Goal: Find specific page/section: Find specific page/section

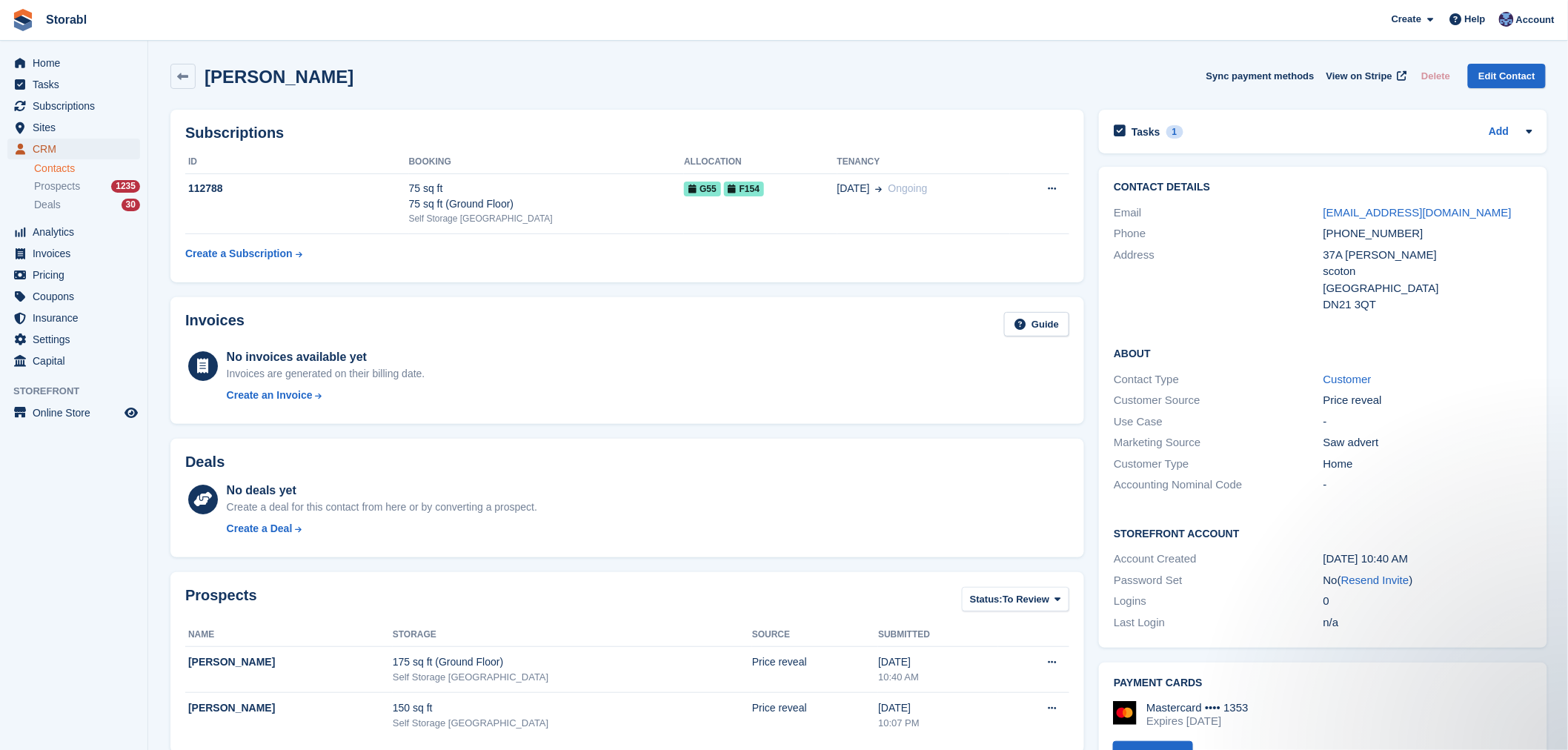
drag, startPoint x: 72, startPoint y: 141, endPoint x: 159, endPoint y: 179, distance: 94.9
click at [72, 141] on span "CRM" at bounding box center [77, 149] width 89 height 21
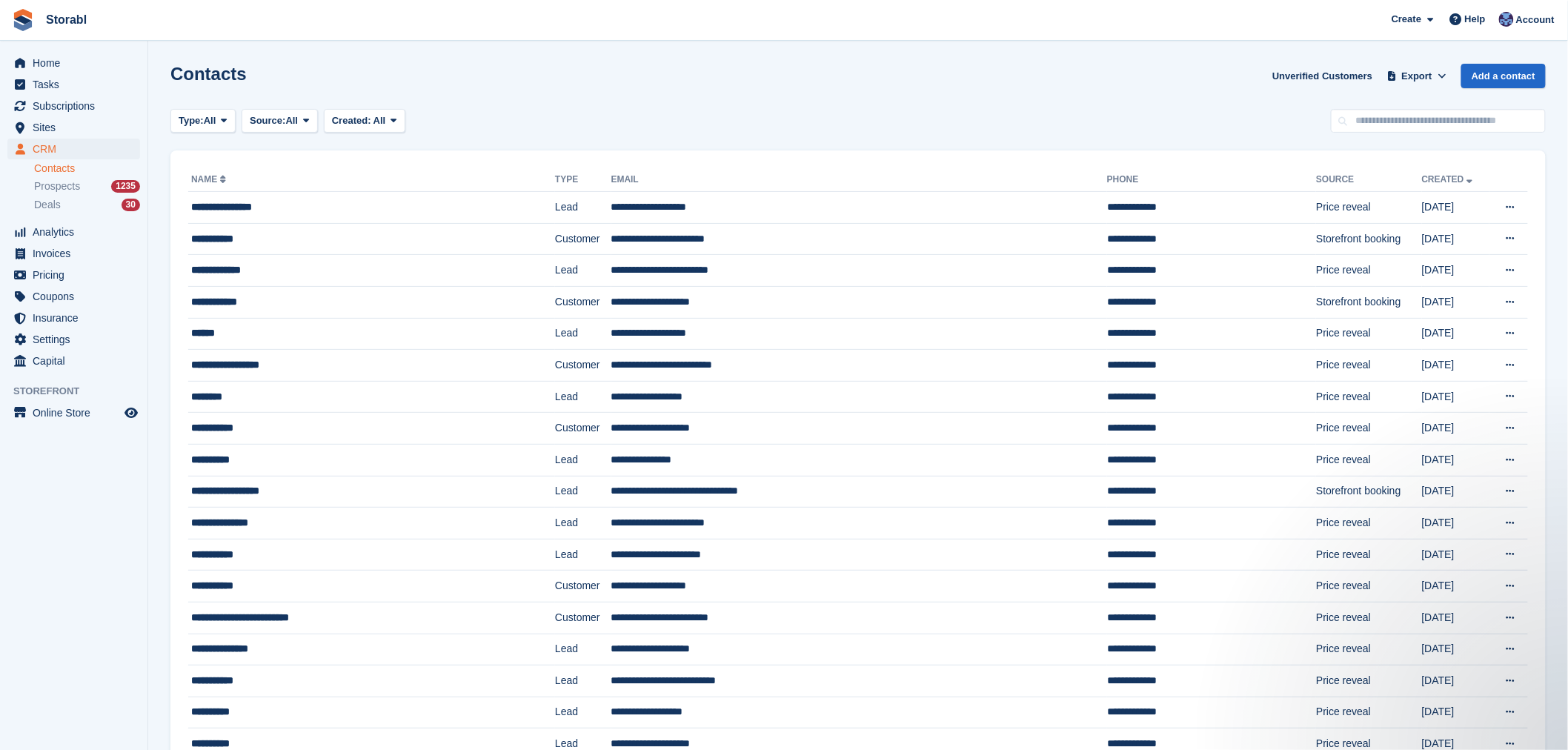
click at [1215, 92] on div "Contacts Unverified Customers Export Export Contacts Export a CSV of all Contac…" at bounding box center [857, 84] width 1375 height 43
drag, startPoint x: 1411, startPoint y: 119, endPoint x: 1273, endPoint y: 121, distance: 138.0
click at [1411, 119] on input "text" at bounding box center [1438, 120] width 215 height 24
click at [1166, 121] on div "Type: All All Lead Customer Source: All All Storefront Backoffice Pre-Opening i…" at bounding box center [857, 120] width 1375 height 24
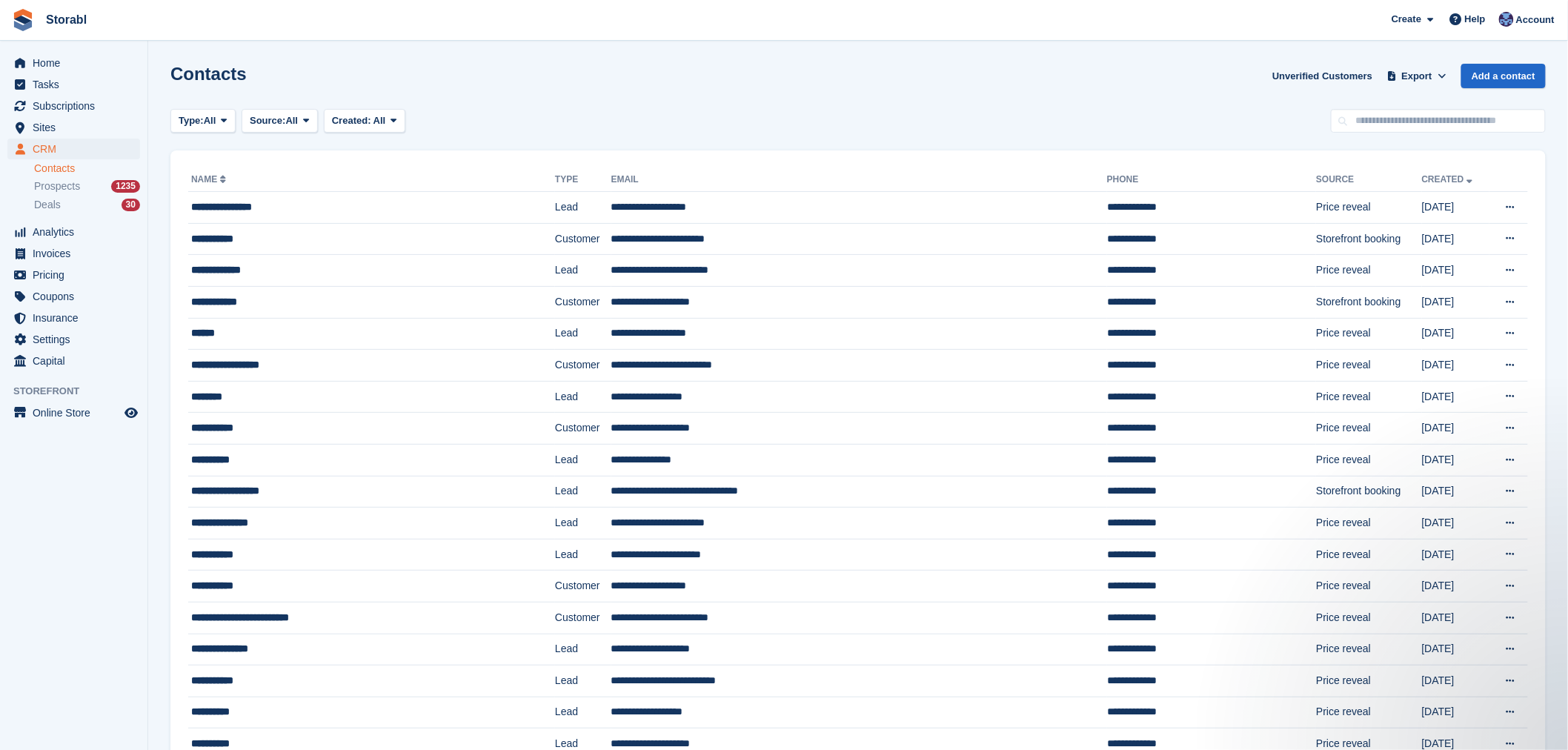
click at [1167, 79] on div "Contacts Unverified Customers Export Export Contacts Export a CSV of all Contac…" at bounding box center [857, 84] width 1375 height 43
drag, startPoint x: 1364, startPoint y: 131, endPoint x: 1243, endPoint y: 133, distance: 121.0
click at [1364, 131] on input "text" at bounding box center [1438, 120] width 215 height 24
click at [1149, 109] on div "Type: All All Lead Customer Source: All All Storefront Backoffice Pre-Opening i…" at bounding box center [857, 120] width 1375 height 24
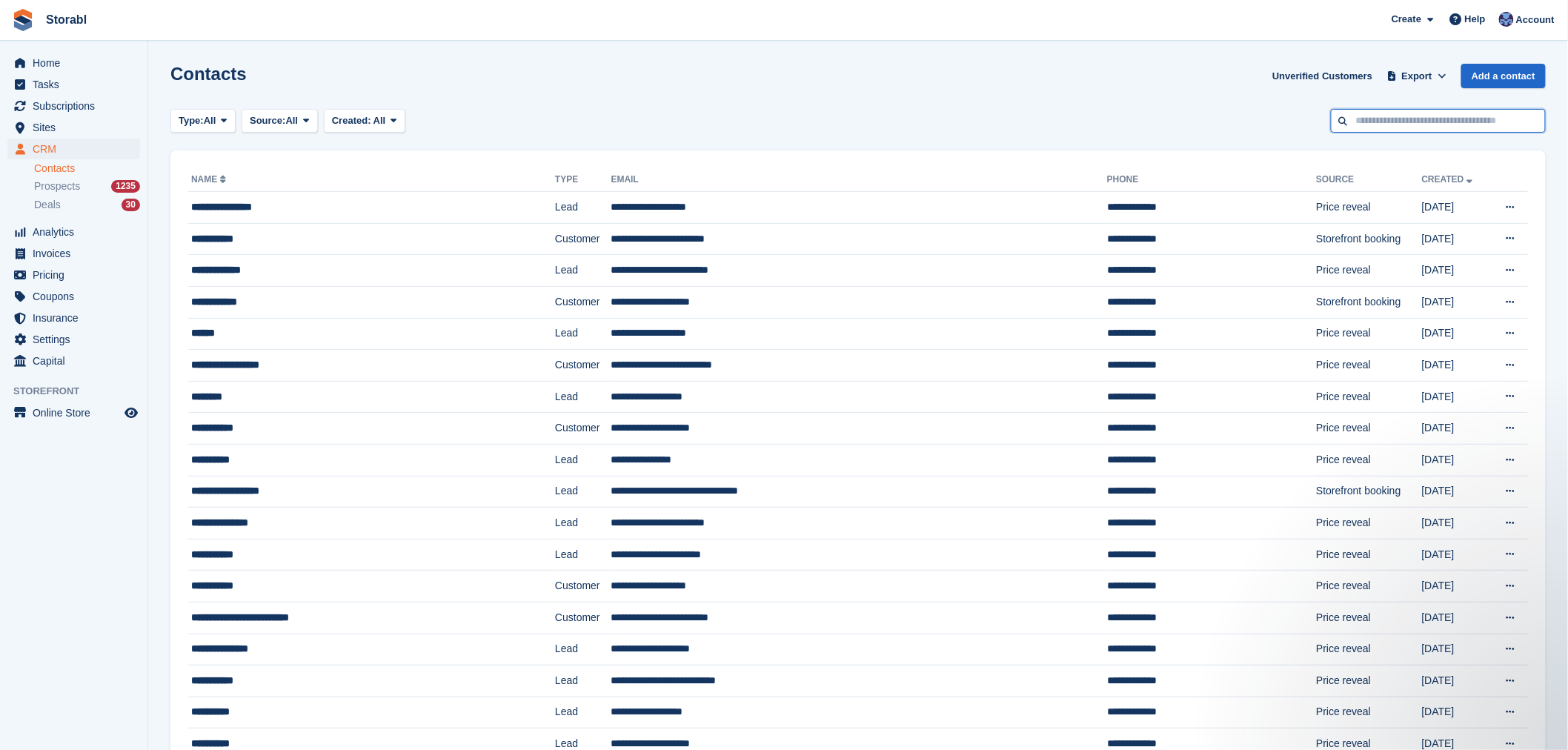
click at [1366, 131] on input "text" at bounding box center [1438, 120] width 215 height 24
click at [1207, 130] on div "Type: All All Lead Customer Source: All All Storefront Backoffice Pre-Opening i…" at bounding box center [857, 120] width 1375 height 24
click at [1391, 126] on input "text" at bounding box center [1438, 120] width 215 height 24
click at [1276, 113] on div "Type: All All Lead Customer Source: All All Storefront Backoffice Pre-Opening i…" at bounding box center [857, 120] width 1375 height 24
drag, startPoint x: 1371, startPoint y: 113, endPoint x: 1343, endPoint y: 113, distance: 28.0
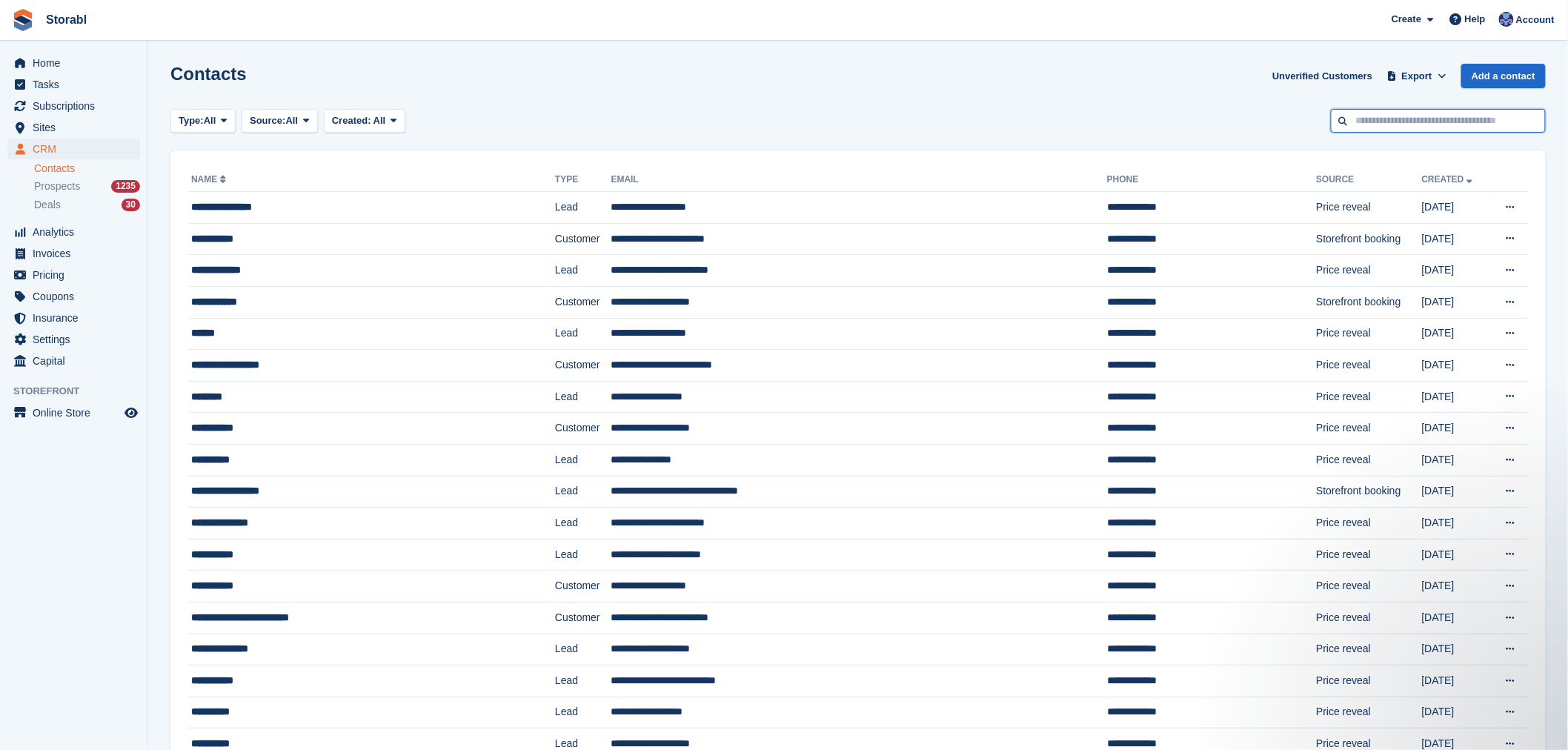
click at [1372, 113] on input "text" at bounding box center [1438, 120] width 215 height 24
click at [1332, 114] on input "text" at bounding box center [1438, 120] width 215 height 24
click at [1354, 113] on input "text" at bounding box center [1438, 120] width 215 height 24
click at [1287, 114] on div "Type: All All Lead Customer Source: All All Storefront Backoffice Pre-Opening i…" at bounding box center [857, 120] width 1375 height 24
click at [1360, 113] on input "text" at bounding box center [1438, 120] width 215 height 24
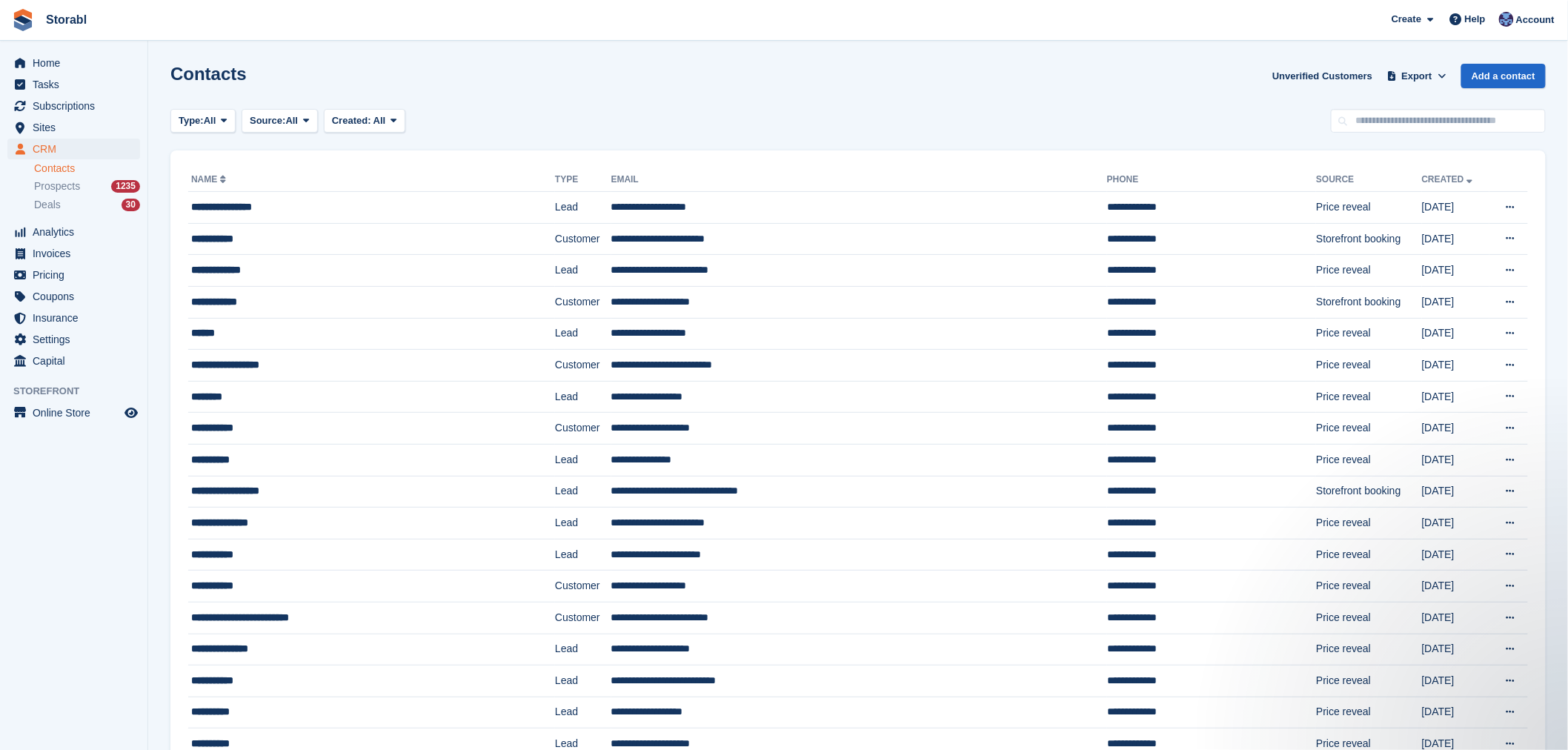
click at [1287, 123] on div "Type: All All Lead Customer Source: All All Storefront Backoffice Pre-Opening i…" at bounding box center [857, 120] width 1375 height 24
drag, startPoint x: 1373, startPoint y: 120, endPoint x: 1308, endPoint y: 120, distance: 65.0
click at [1373, 120] on input "text" at bounding box center [1438, 120] width 215 height 24
click at [1293, 120] on div "Type: All All Lead Customer Source: All All Storefront Backoffice Pre-Opening i…" at bounding box center [857, 120] width 1375 height 24
drag, startPoint x: 1367, startPoint y: 120, endPoint x: 1330, endPoint y: 120, distance: 37.0
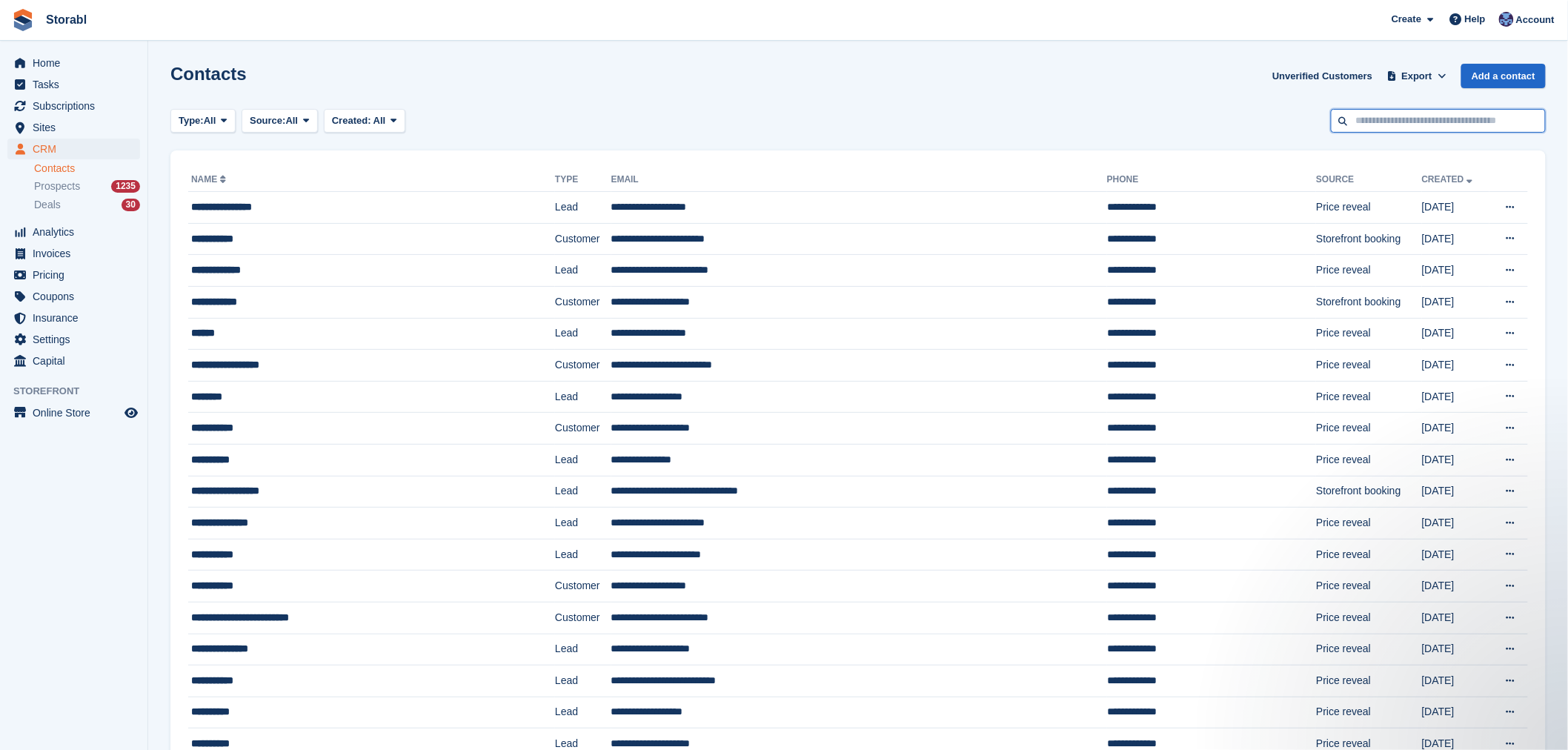
click at [1367, 120] on input "text" at bounding box center [1438, 120] width 215 height 24
click at [1293, 120] on div "Type: All All Lead Customer Source: All All Storefront Backoffice Pre-Opening i…" at bounding box center [857, 120] width 1375 height 24
click at [604, 120] on div "Type: All All Lead Customer Source: All All Storefront Backoffice Pre-Opening i…" at bounding box center [857, 120] width 1375 height 24
click at [1407, 116] on input "text" at bounding box center [1438, 120] width 215 height 24
type input "******"
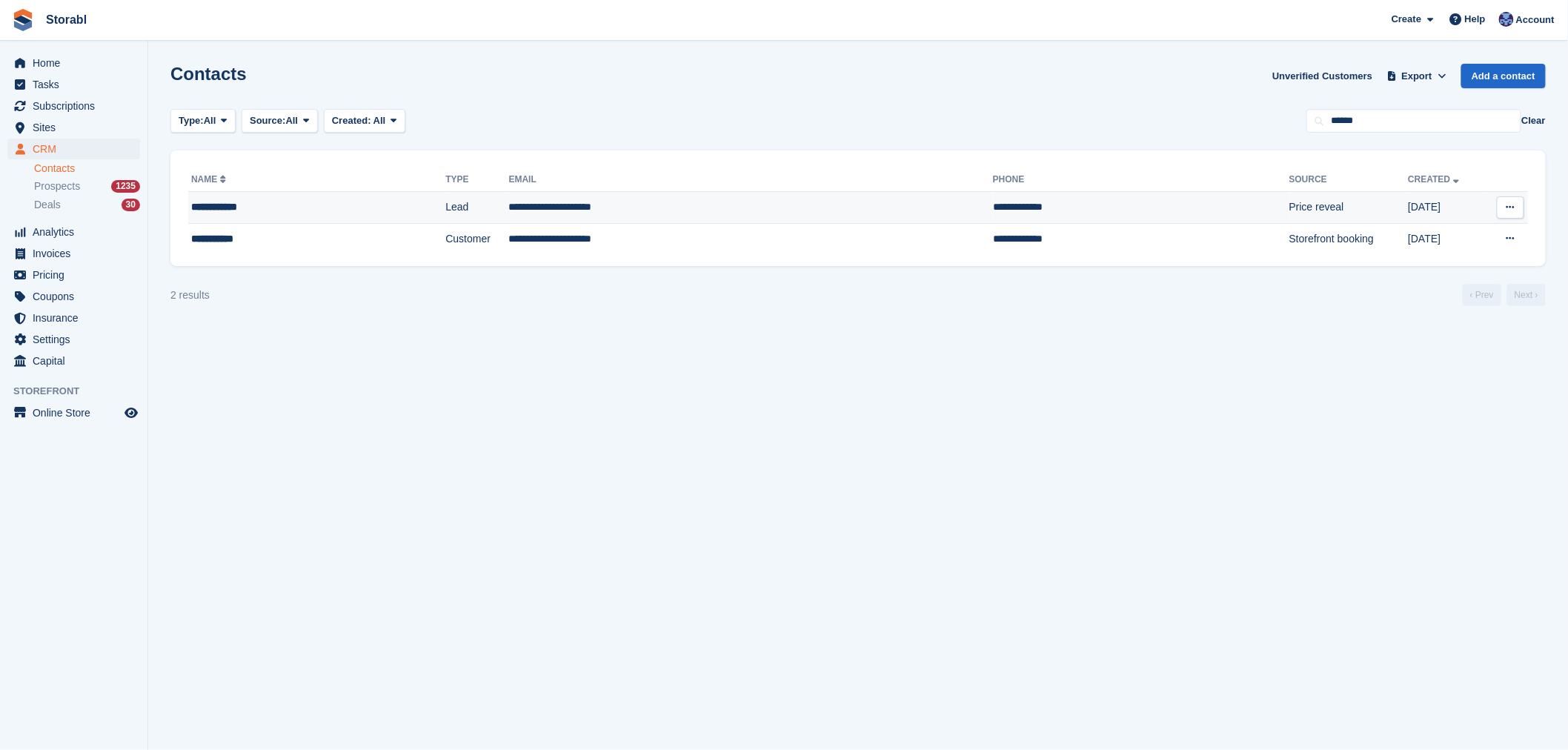
click at [579, 198] on td "**********" at bounding box center [751, 207] width 484 height 32
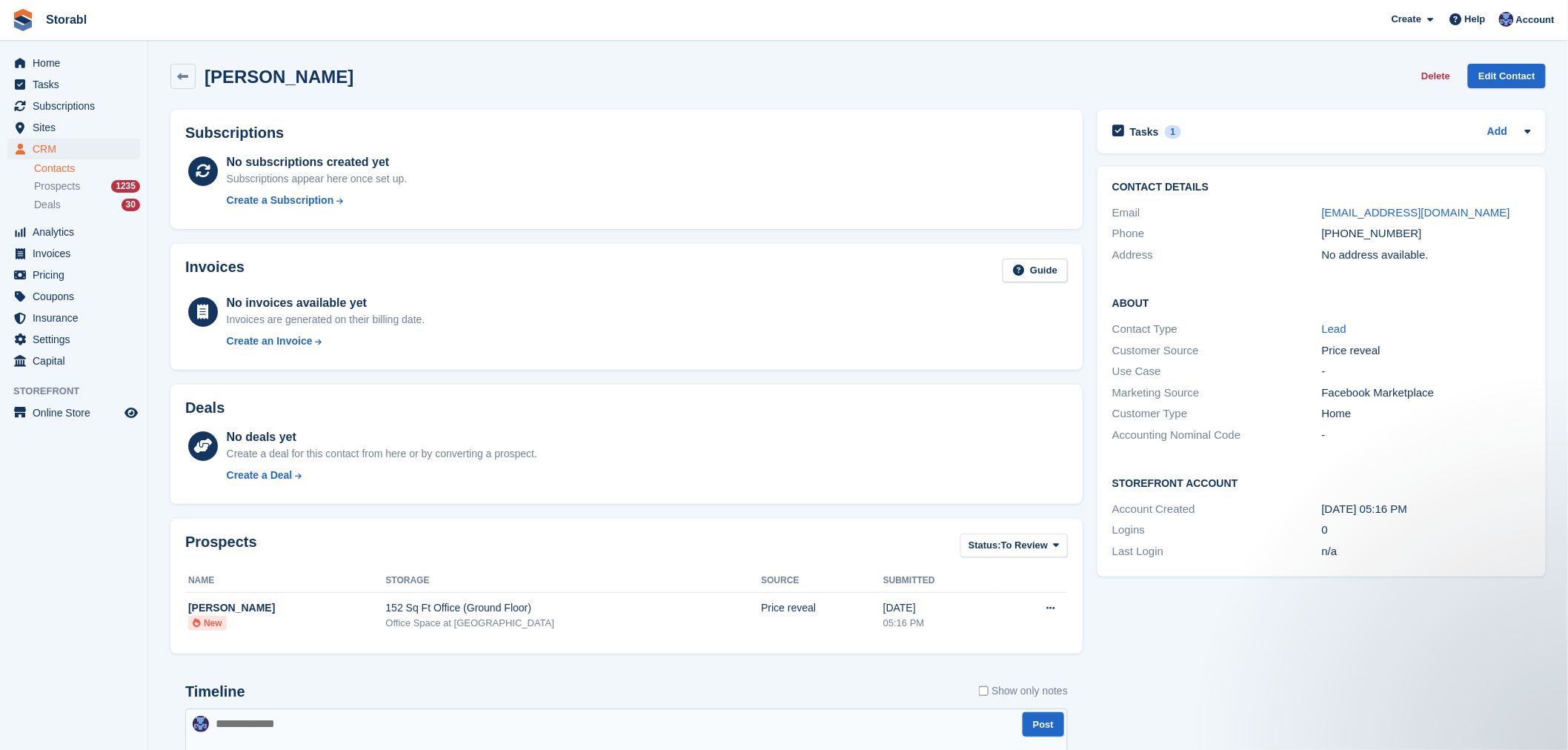
click at [101, 498] on aside "Home Tasks Subscriptions Subscriptions Subscriptions Contracts Price increases …" at bounding box center [73, 379] width 148 height 677
click at [68, 92] on span "Tasks" at bounding box center [77, 84] width 89 height 21
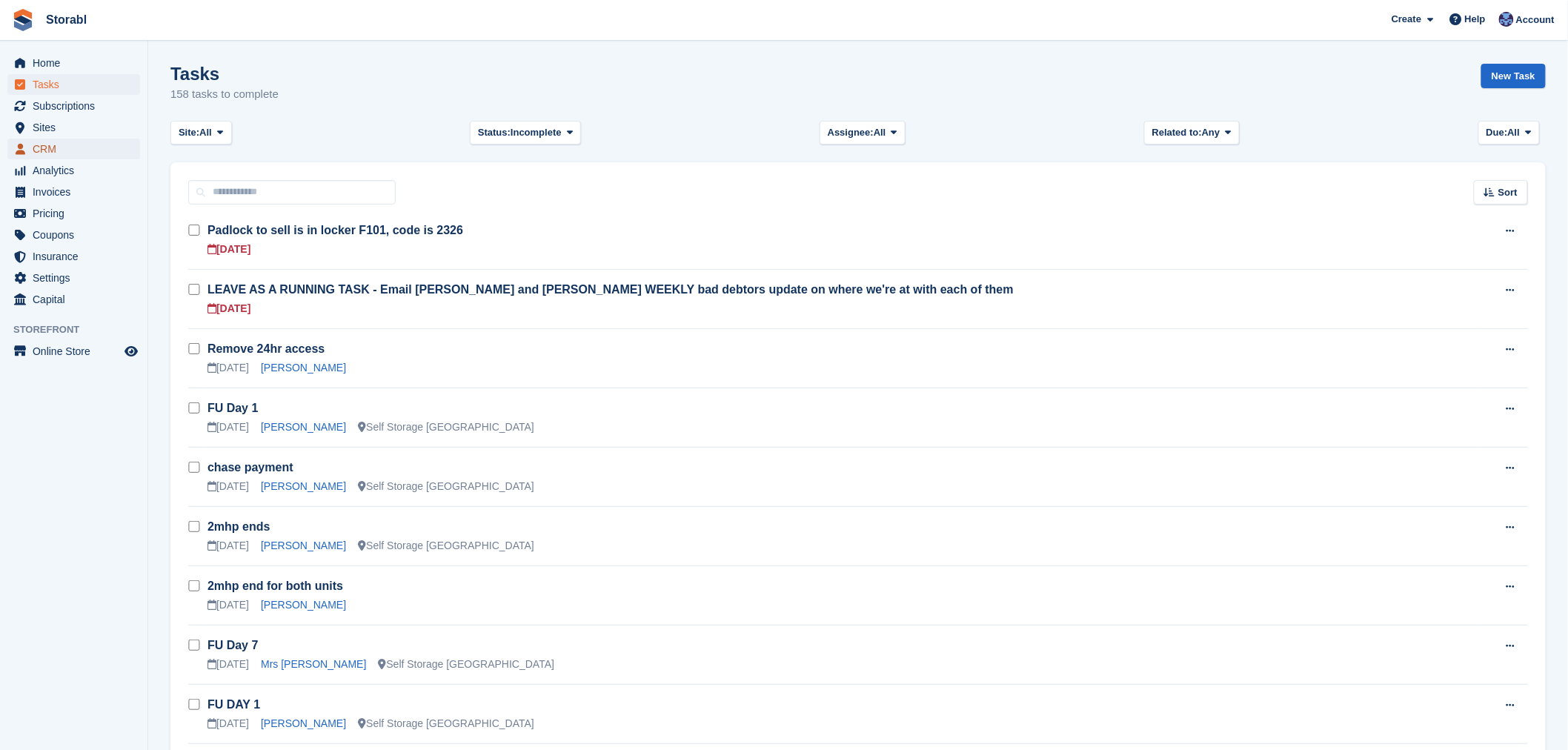
click at [92, 153] on span "CRM" at bounding box center [77, 149] width 89 height 21
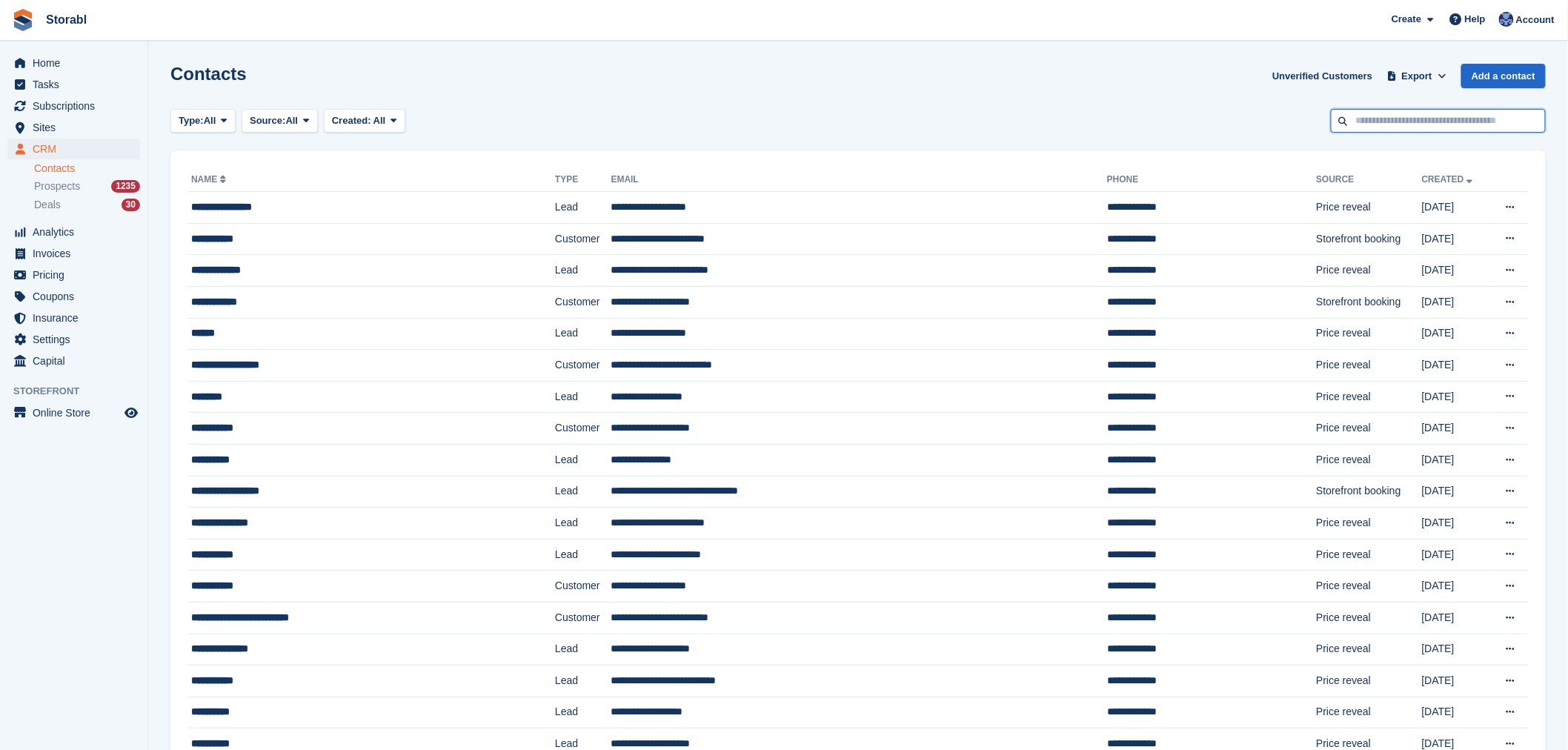
click at [1432, 121] on input "text" at bounding box center [1438, 120] width 215 height 24
type input "*****"
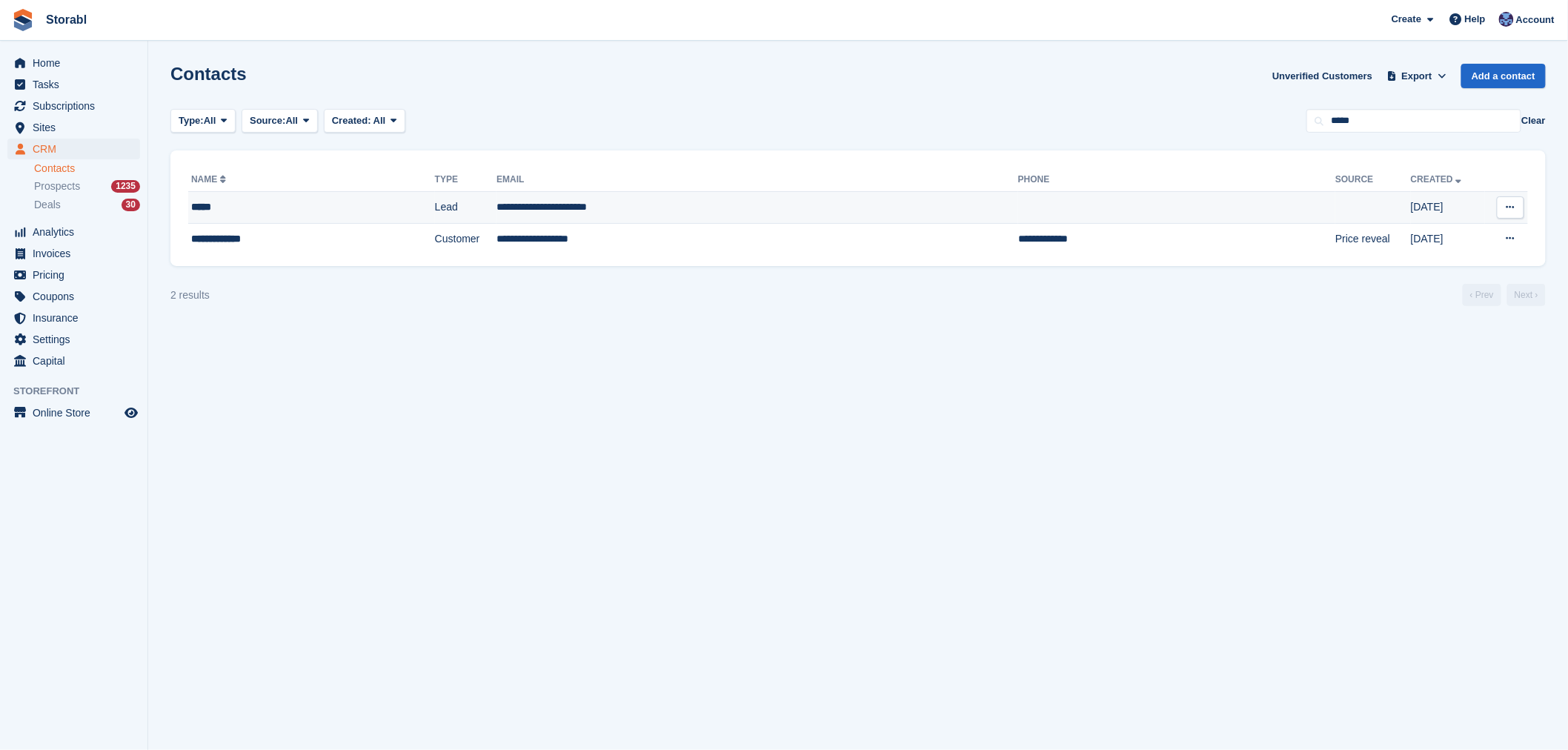
click at [1335, 209] on td at bounding box center [1372, 207] width 75 height 32
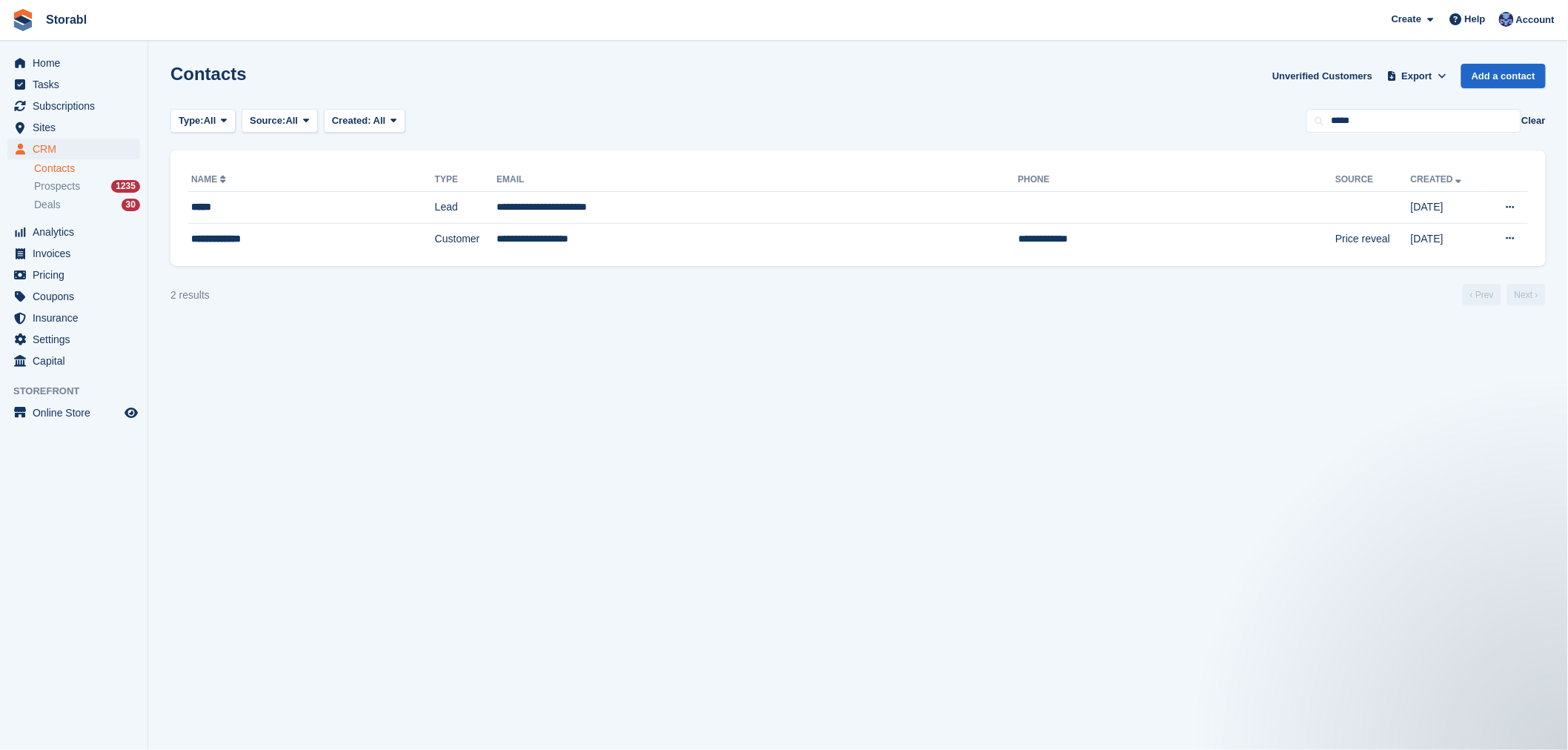
drag, startPoint x: 107, startPoint y: 507, endPoint x: 180, endPoint y: 486, distance: 76.0
click at [107, 507] on aside "Home Tasks Subscriptions Subscriptions Subscriptions Contracts Price increases …" at bounding box center [73, 379] width 148 height 677
click at [1410, 109] on input "*****" at bounding box center [1413, 120] width 215 height 24
type input "*****"
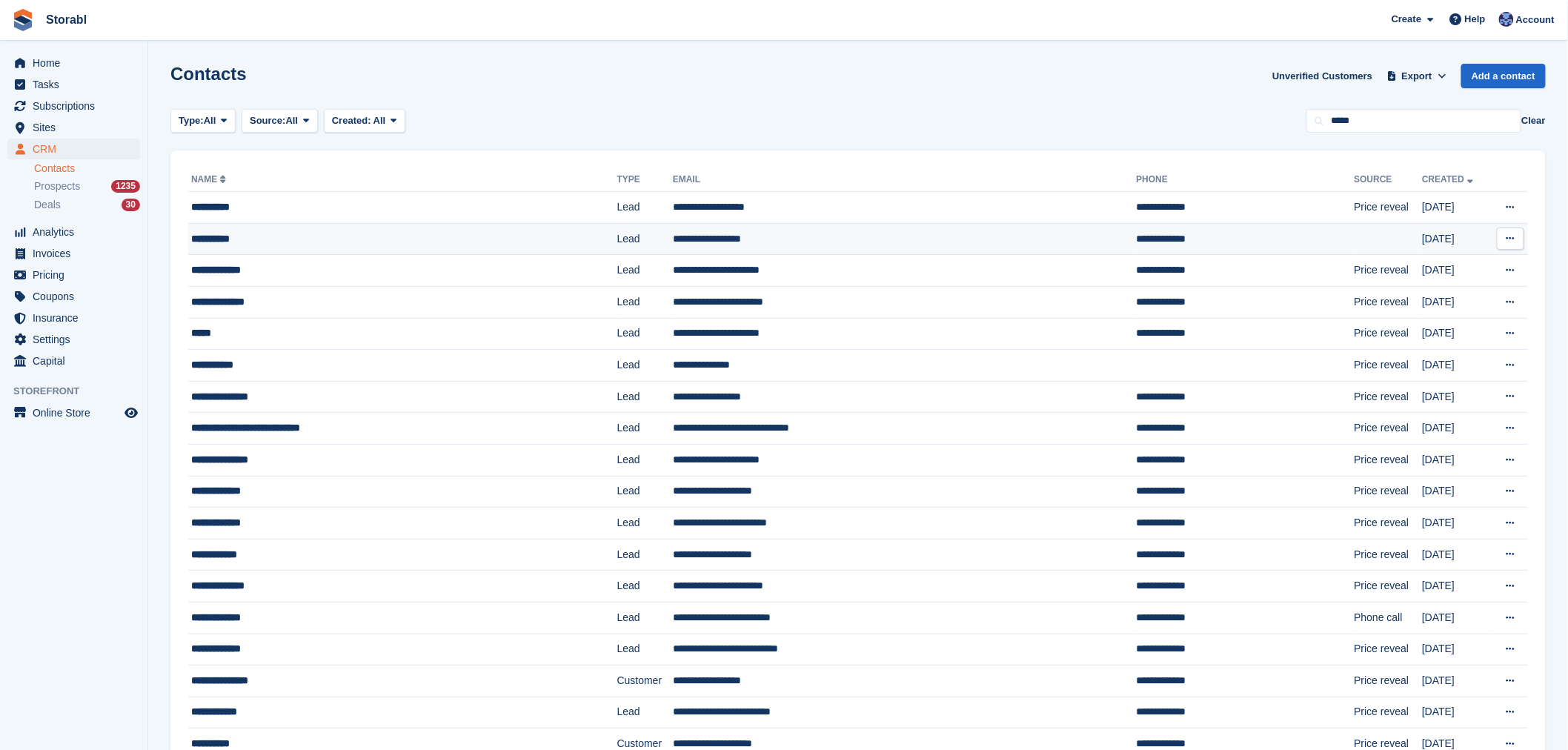
click at [1354, 235] on td at bounding box center [1388, 238] width 68 height 32
